Goal: Task Accomplishment & Management: Complete application form

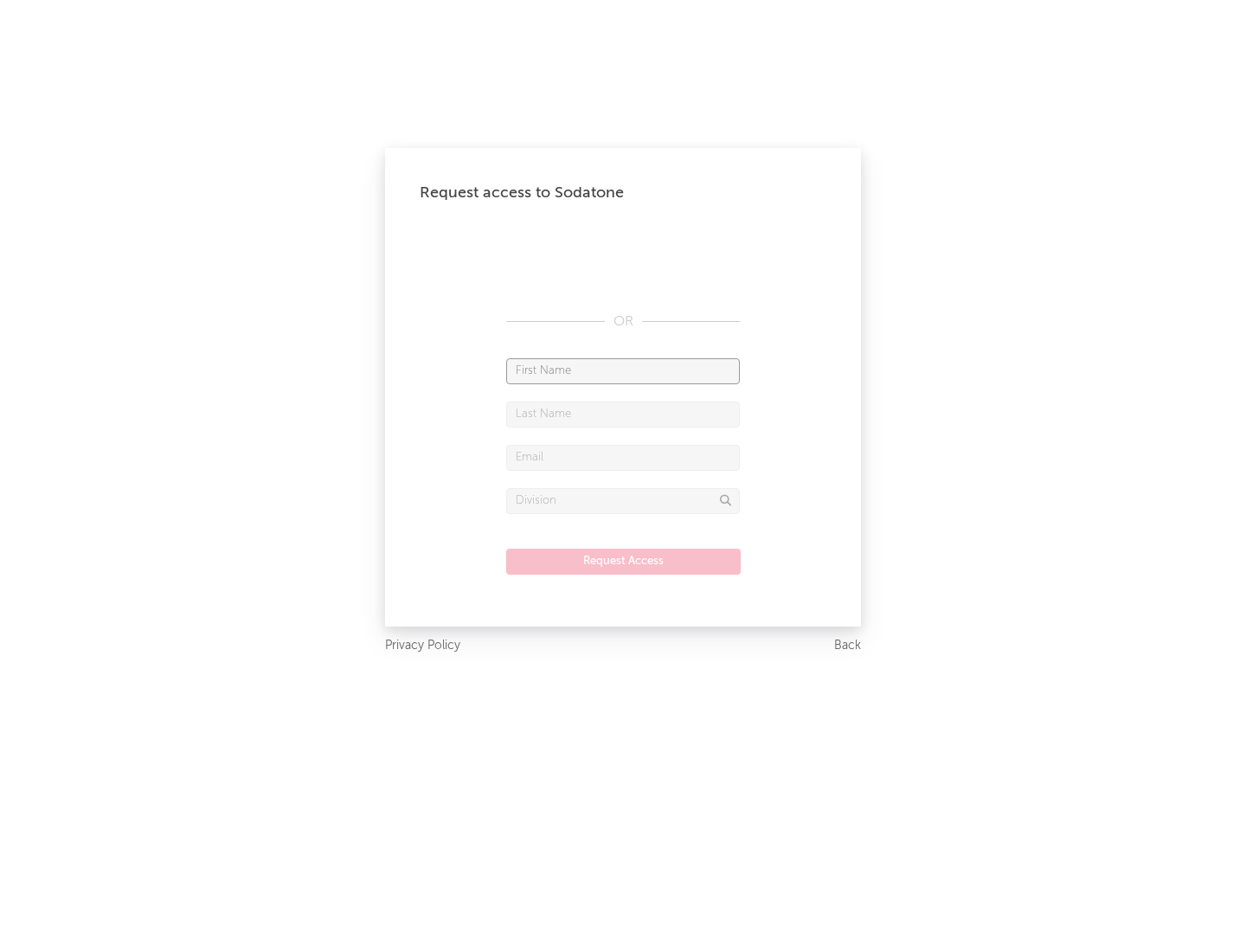
click at [623, 370] on input "text" at bounding box center [623, 371] width 233 height 26
type input "[PERSON_NAME]"
click at [623, 414] on input "text" at bounding box center [623, 414] width 233 height 26
type input "[PERSON_NAME]"
click at [623, 457] on input "text" at bounding box center [623, 457] width 233 height 26
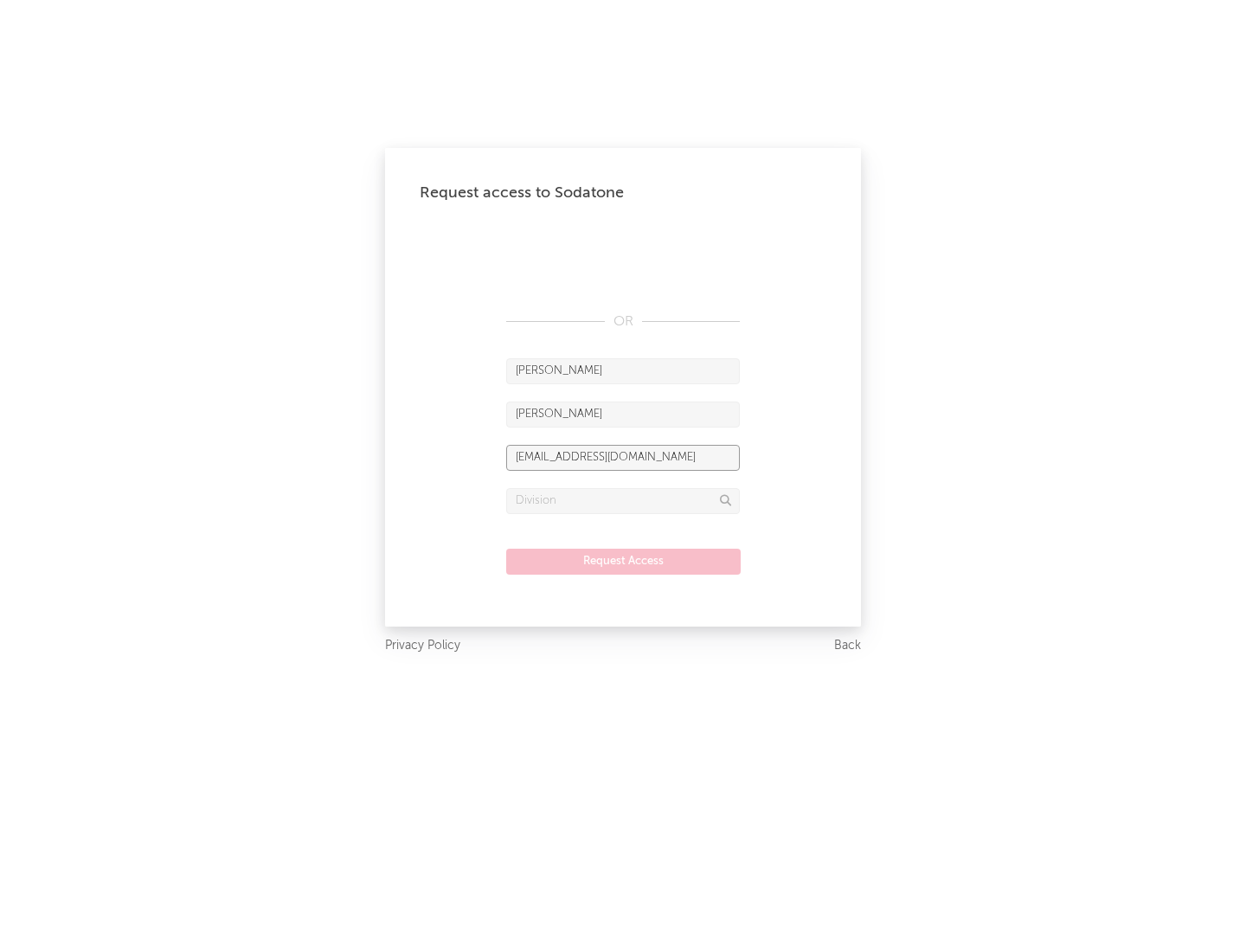
type input "[EMAIL_ADDRESS][DOMAIN_NAME]"
click at [623, 500] on input "text" at bounding box center [623, 501] width 233 height 26
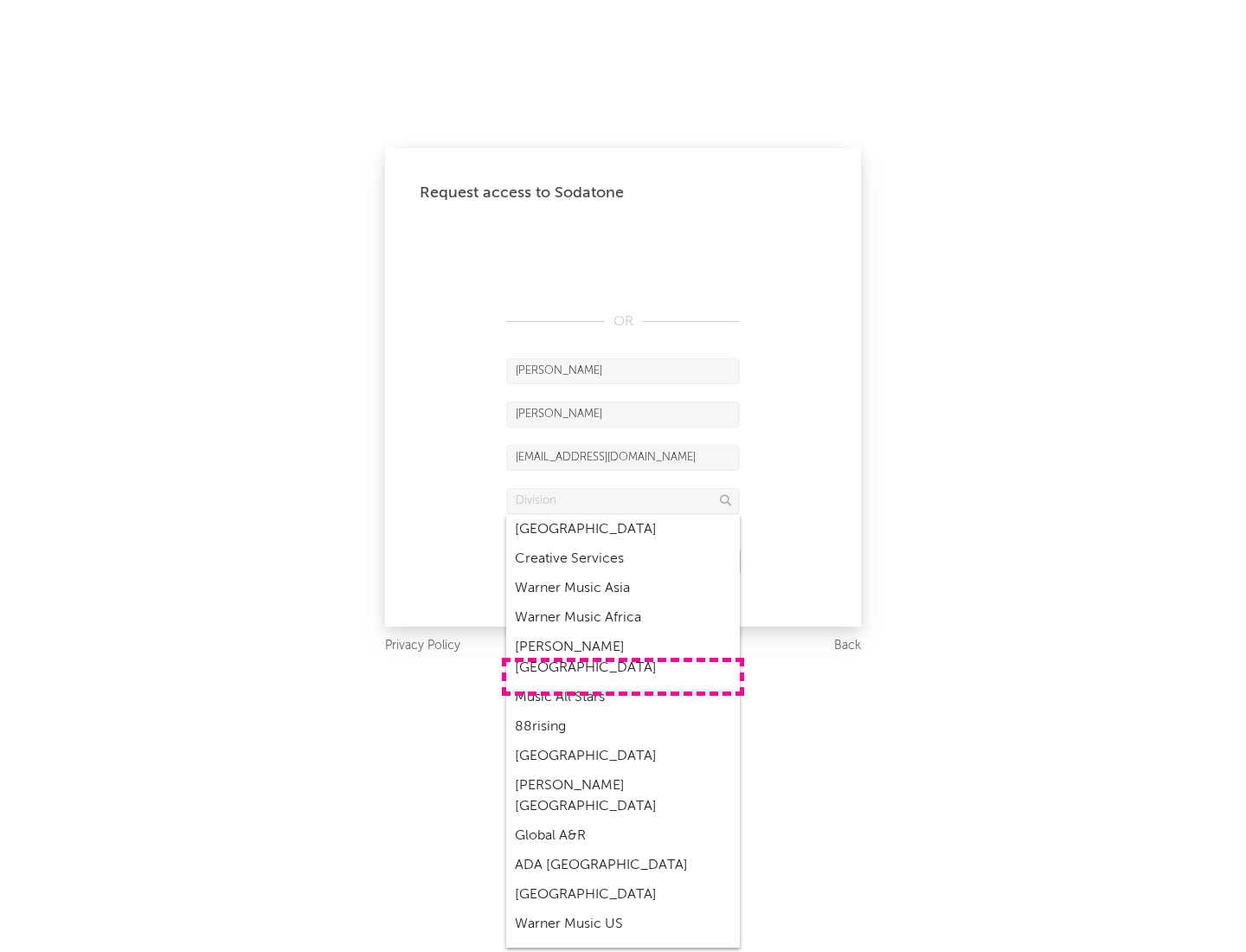
click at [623, 683] on div "Music All Stars" at bounding box center [623, 697] width 233 height 30
type input "Music All Stars"
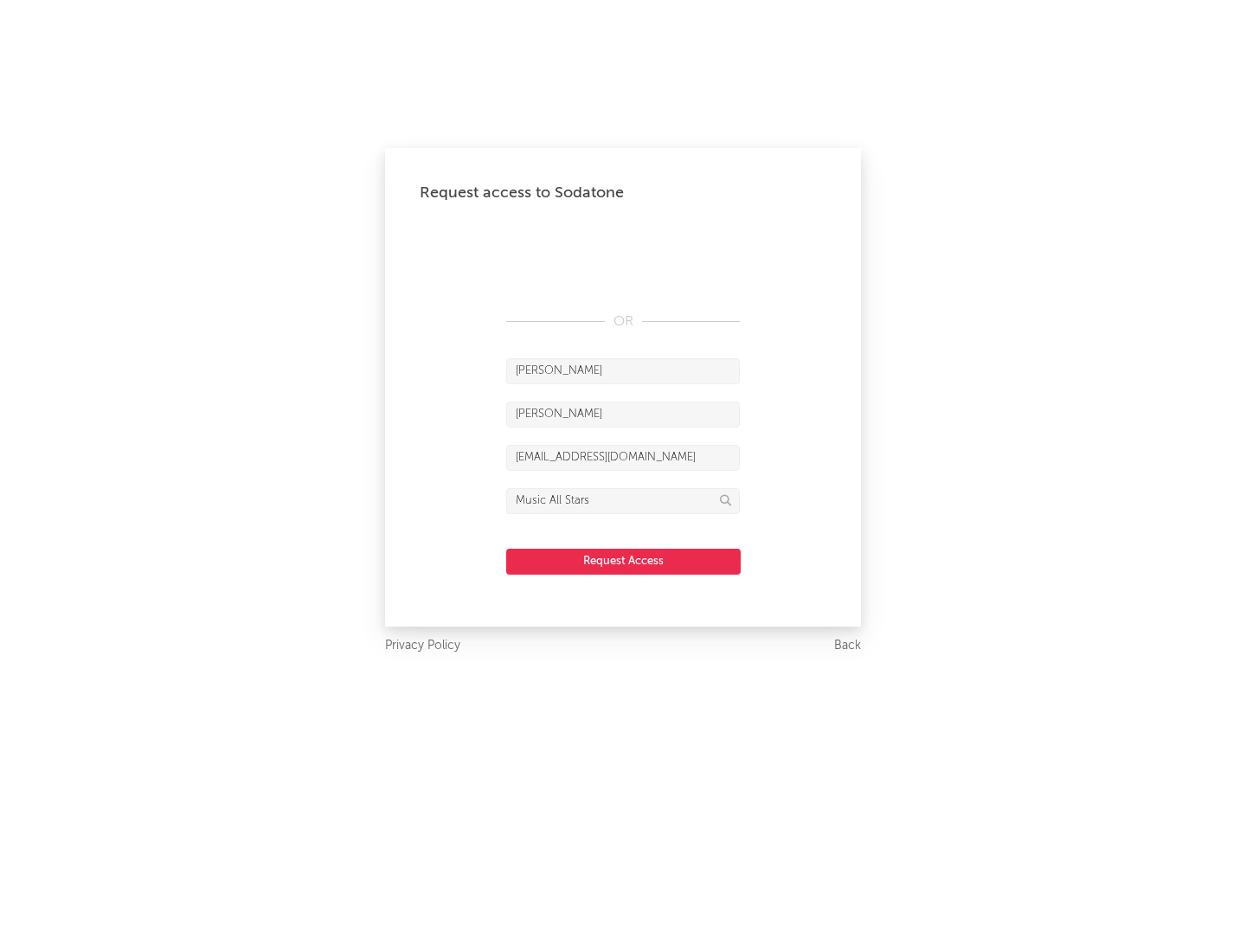
click at [623, 560] on button "Request Access" at bounding box center [623, 561] width 234 height 26
